Goal: Task Accomplishment & Management: Manage account settings

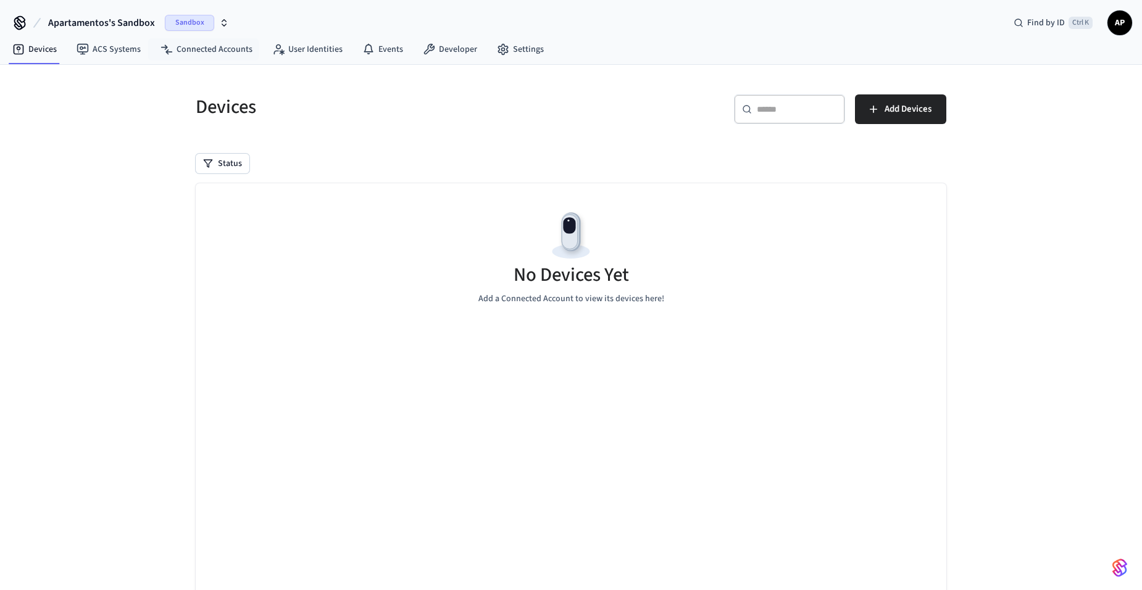
click at [227, 22] on icon "button" at bounding box center [224, 23] width 10 height 10
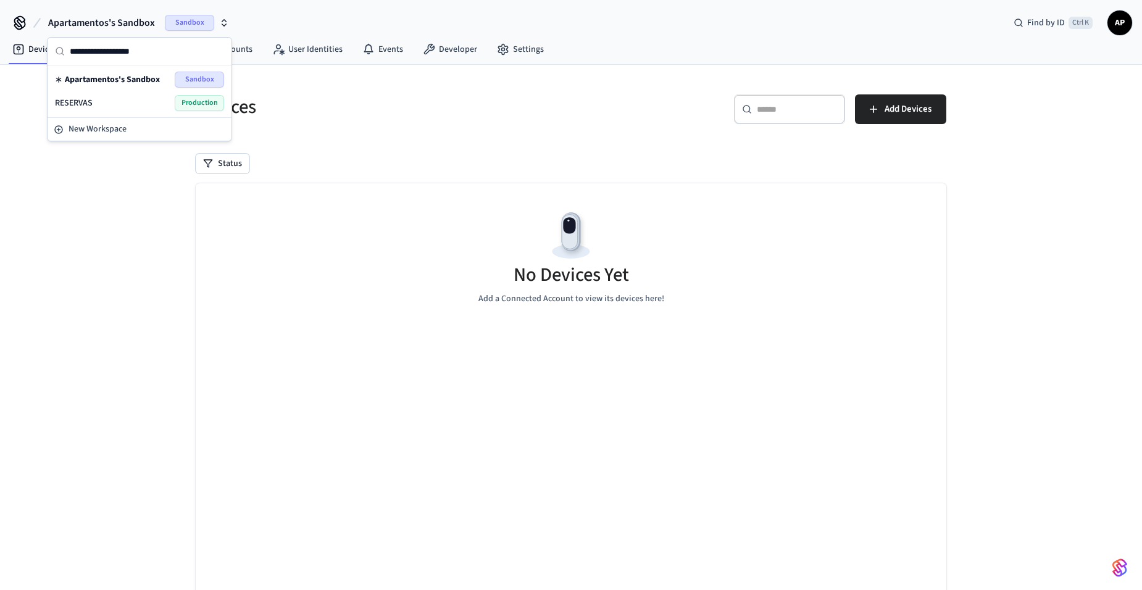
click at [172, 104] on div "RESERVAS Production" at bounding box center [139, 103] width 169 height 16
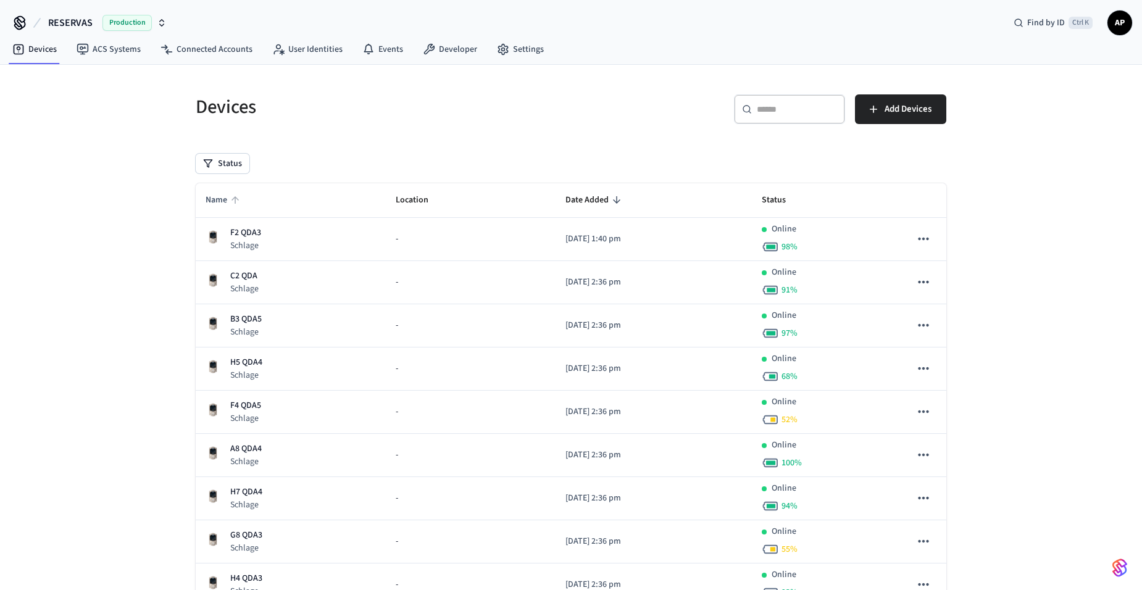
click at [212, 198] on span "Name" at bounding box center [225, 200] width 38 height 19
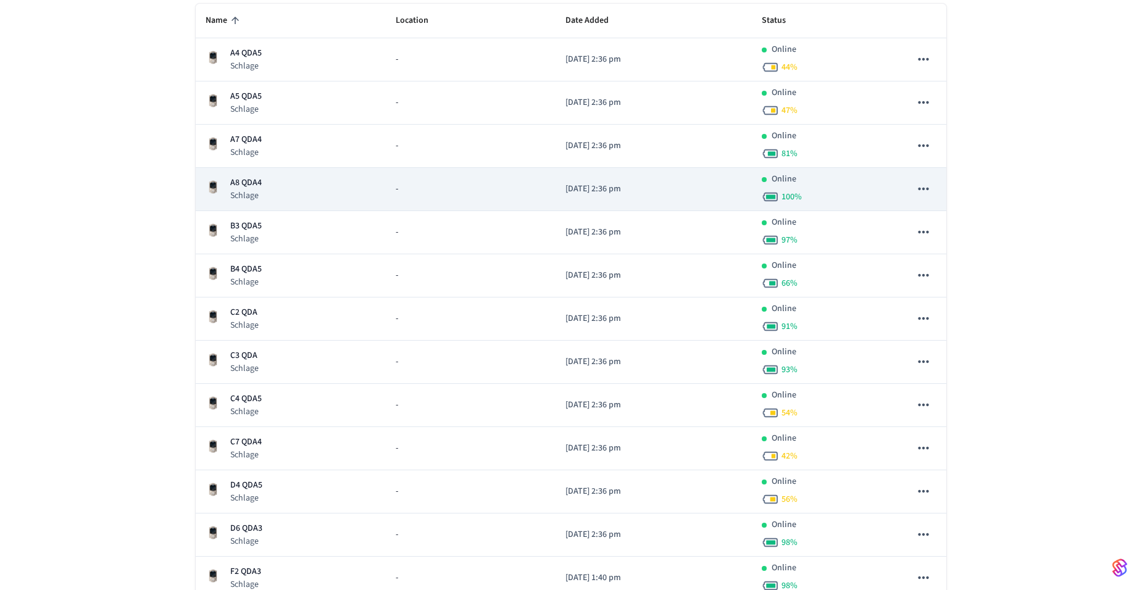
scroll to position [185, 0]
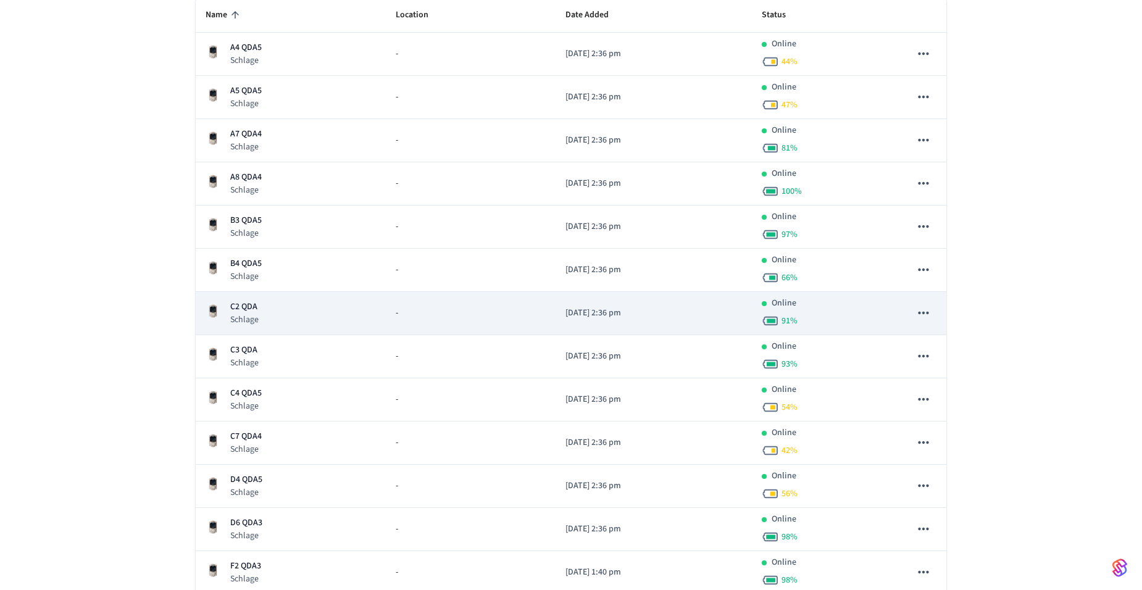
click at [247, 310] on p "C2 QDA" at bounding box center [244, 307] width 28 height 13
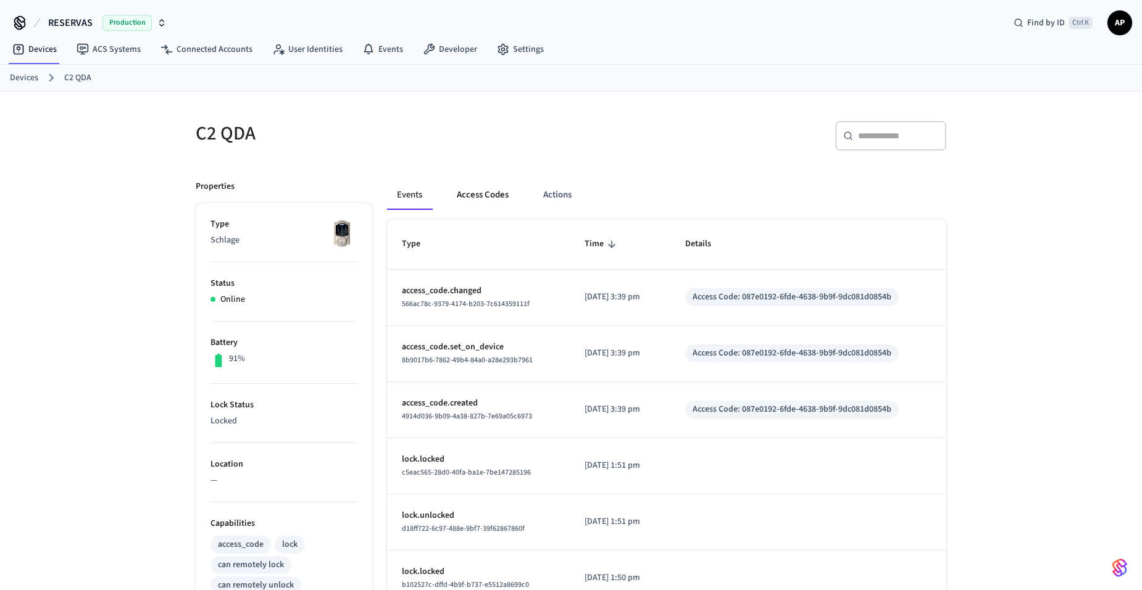
click at [481, 195] on button "Access Codes" at bounding box center [483, 195] width 72 height 30
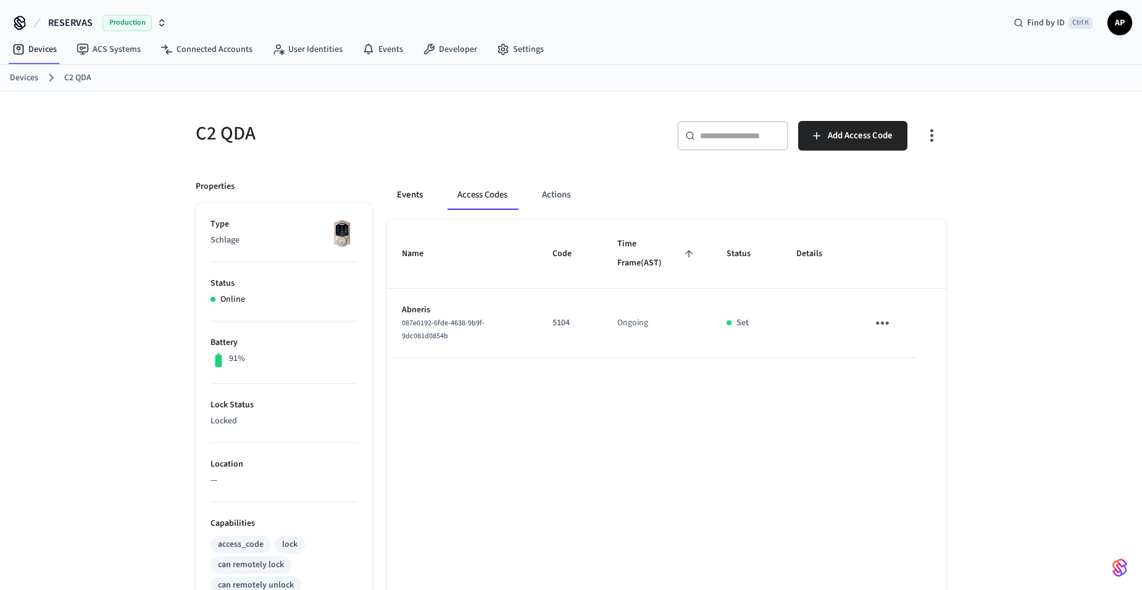
click at [411, 196] on button "Events" at bounding box center [410, 195] width 46 height 30
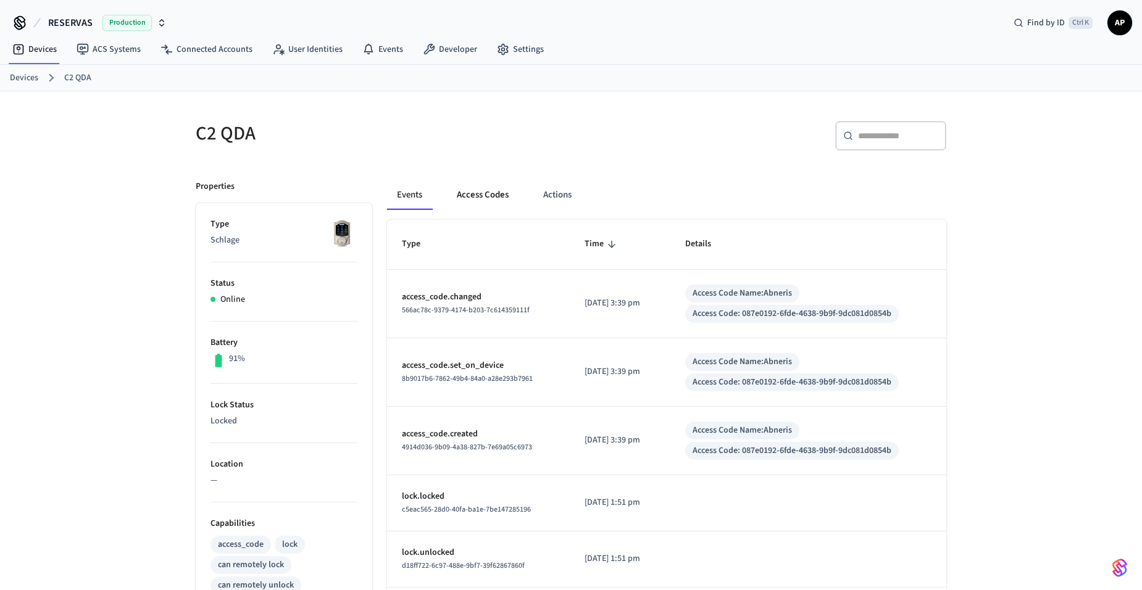
click at [476, 188] on button "Access Codes" at bounding box center [483, 195] width 72 height 30
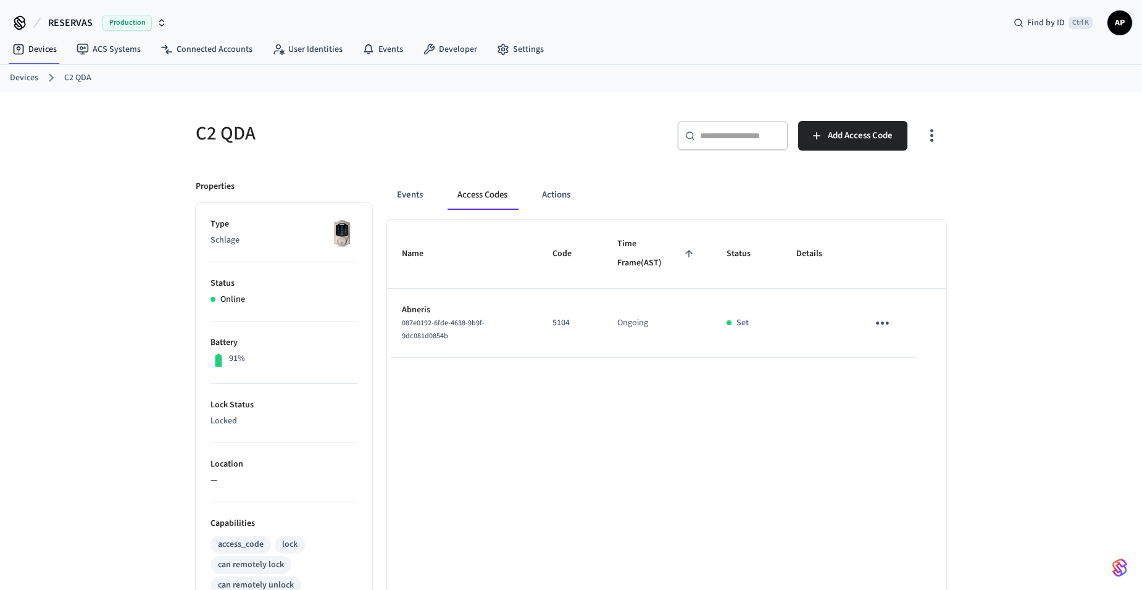
click at [19, 77] on link "Devices" at bounding box center [24, 78] width 28 height 13
